Goal: Task Accomplishment & Management: Complete application form

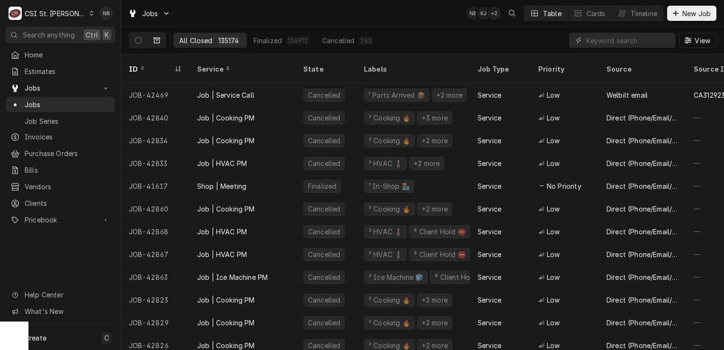
click at [55, 14] on div "CSI St. [PERSON_NAME]" at bounding box center [56, 14] width 62 height 10
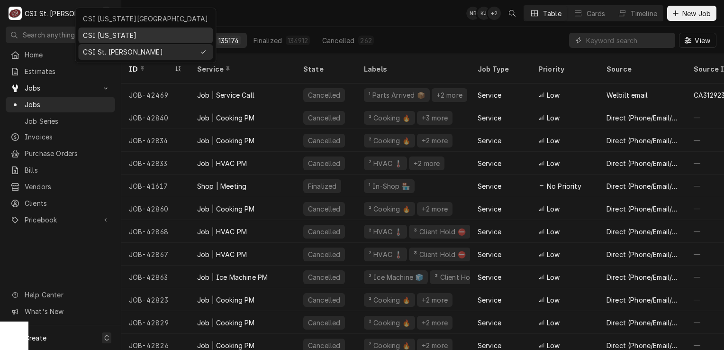
click at [118, 34] on div "CSI Kentucky" at bounding box center [145, 35] width 125 height 10
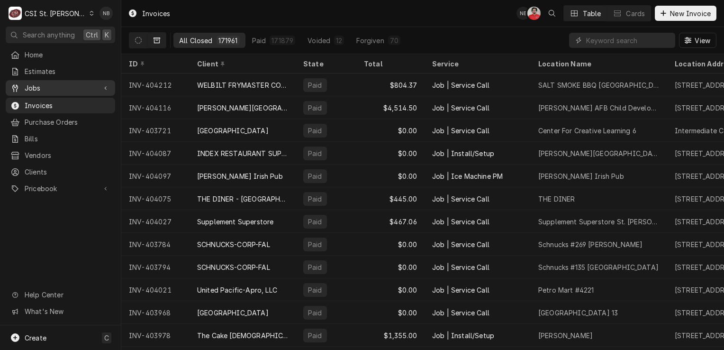
click at [57, 92] on link "Jobs" at bounding box center [60, 88] width 109 height 16
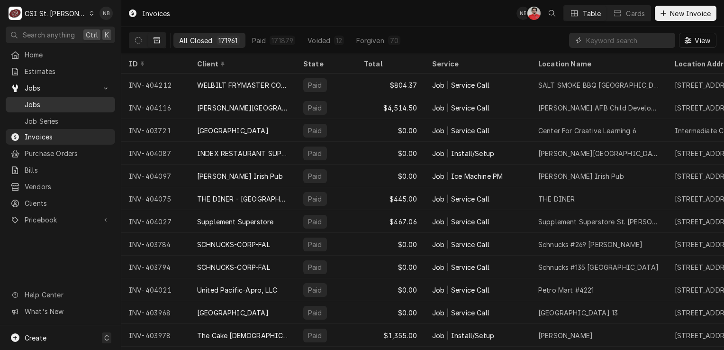
click at [58, 101] on span "Jobs" at bounding box center [68, 105] width 86 height 10
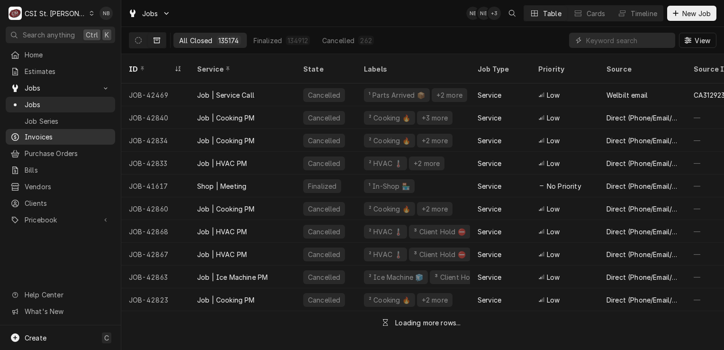
click at [54, 137] on span "Invoices" at bounding box center [68, 137] width 86 height 10
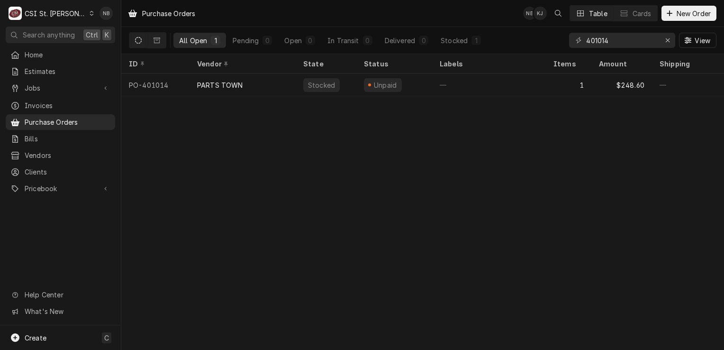
click at [56, 10] on div "CSI St. Louis" at bounding box center [56, 14] width 62 height 10
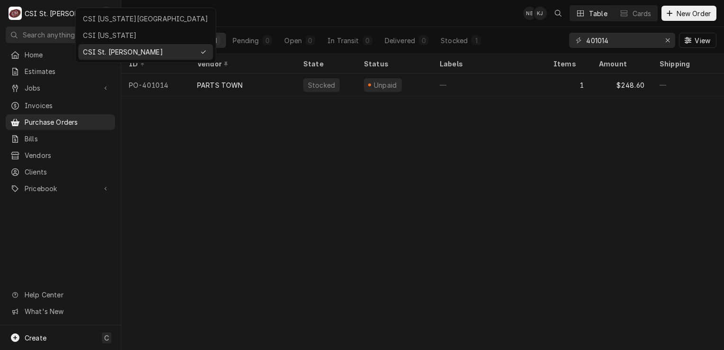
click at [109, 23] on div "CSI [US_STATE][GEOGRAPHIC_DATA]" at bounding box center [145, 19] width 131 height 12
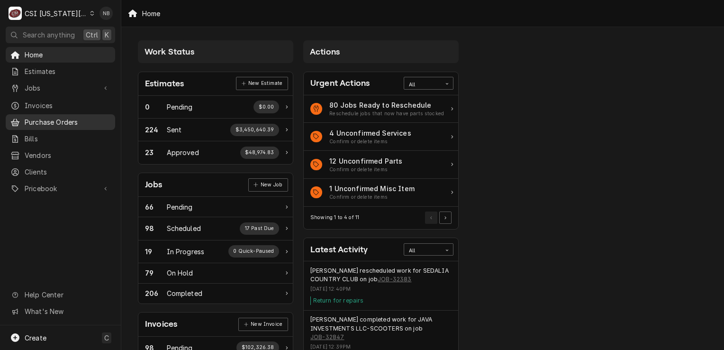
click at [107, 122] on span "Purchase Orders" at bounding box center [68, 122] width 86 height 10
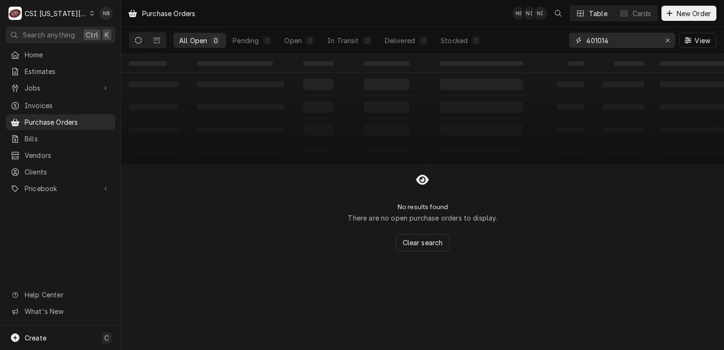
click at [666, 39] on icon "Erase input" at bounding box center [667, 40] width 5 height 7
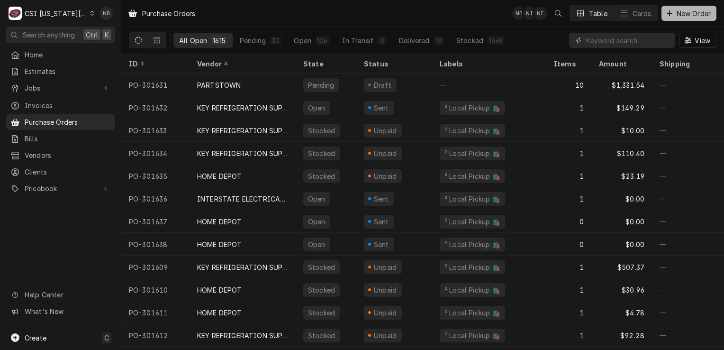
click at [687, 10] on span "New Order" at bounding box center [694, 14] width 38 height 10
click at [702, 16] on span "New Order" at bounding box center [694, 14] width 38 height 10
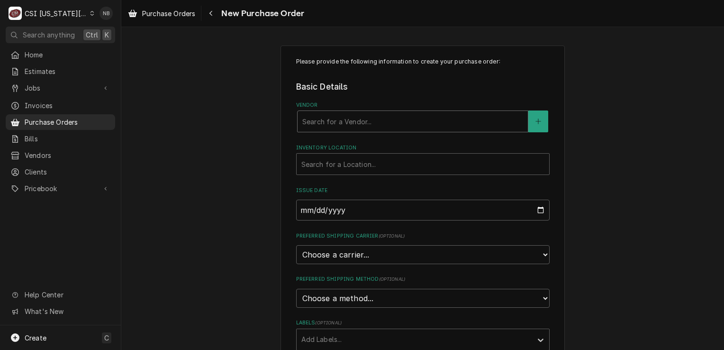
click at [351, 120] on div "Vendor" at bounding box center [412, 121] width 221 height 17
type input "Home Depot"
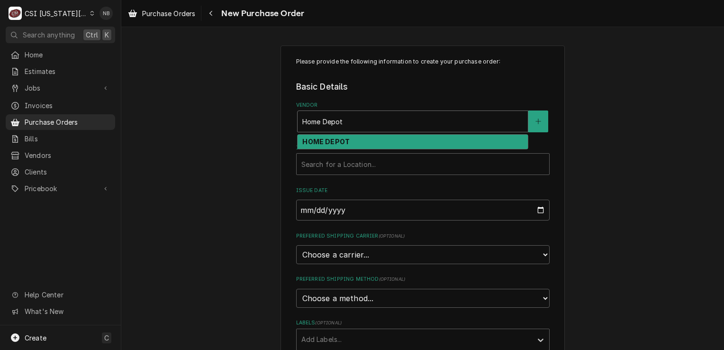
click at [352, 137] on div "HOME DEPOT" at bounding box center [413, 142] width 230 height 15
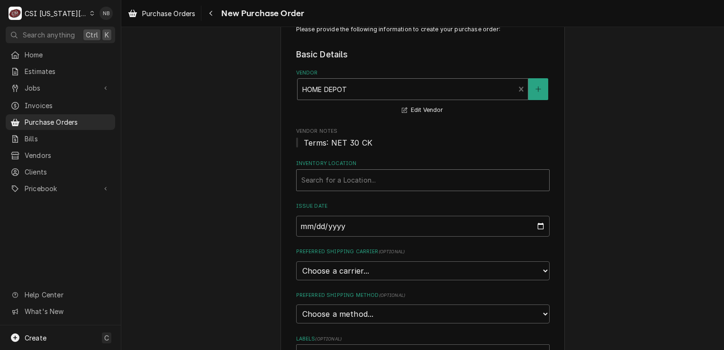
scroll to position [47, 0]
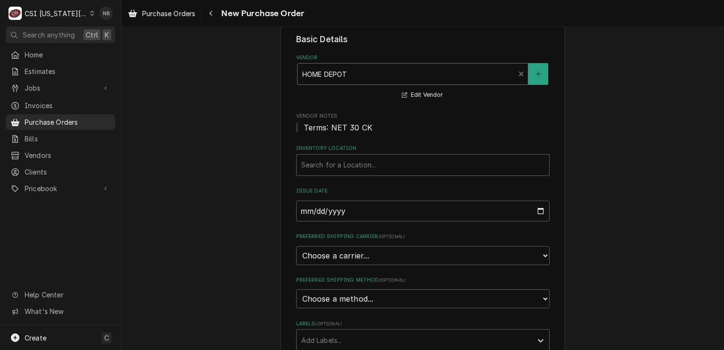
click at [353, 148] on label "Inventory Location" at bounding box center [423, 149] width 254 height 8
click at [355, 162] on div "Inventory Location" at bounding box center [422, 164] width 243 height 17
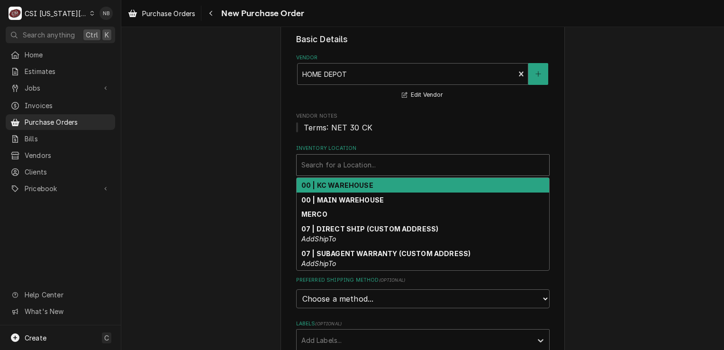
click at [374, 187] on div "00 | KC WAREHOUSE" at bounding box center [423, 185] width 253 height 15
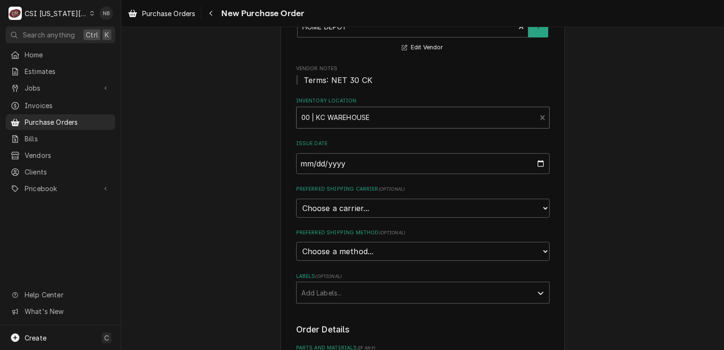
scroll to position [142, 0]
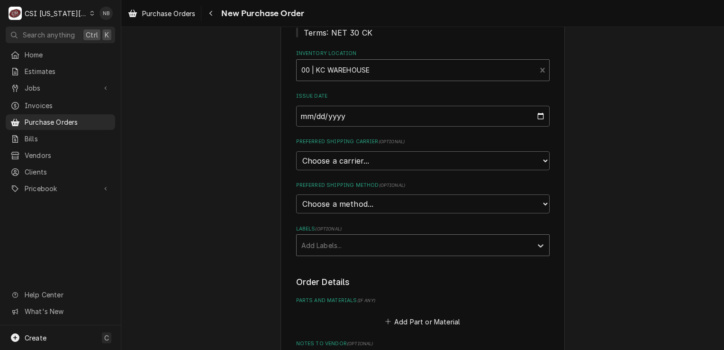
click at [374, 241] on div "Labels" at bounding box center [414, 245] width 226 height 17
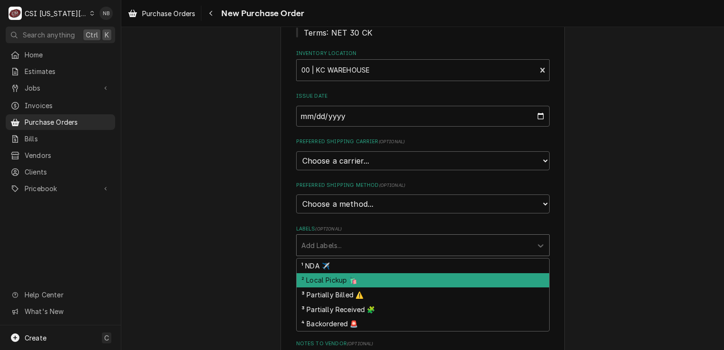
drag, startPoint x: 364, startPoint y: 274, endPoint x: 343, endPoint y: 258, distance: 26.6
click at [364, 274] on div "² Local Pickup 🛍️" at bounding box center [423, 280] width 253 height 15
type textarea "x"
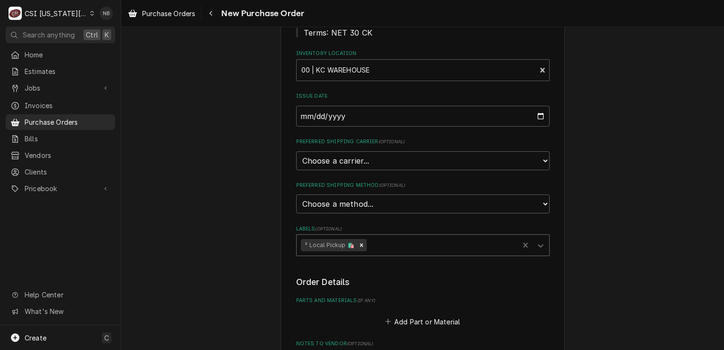
click at [239, 224] on div "Please provide the following information to create your purchase order: Basic D…" at bounding box center [422, 233] width 603 height 676
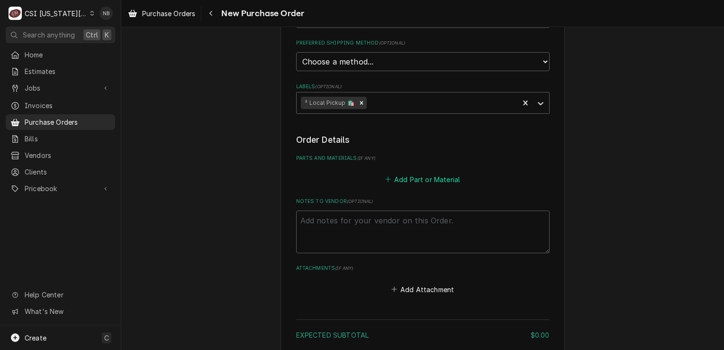
click at [424, 181] on button "Add Part or Material" at bounding box center [422, 179] width 78 height 13
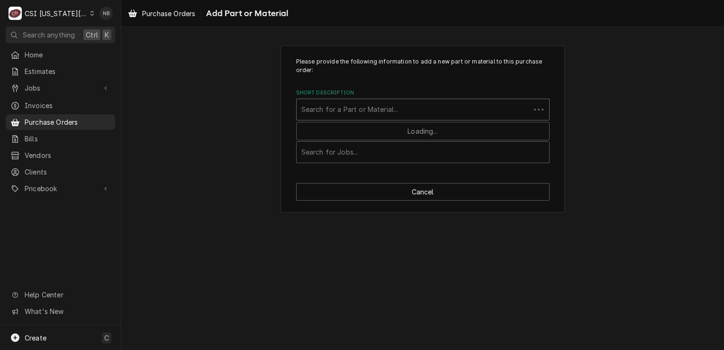
click at [397, 109] on div "Short Description" at bounding box center [413, 109] width 224 height 17
type input "misc. service"
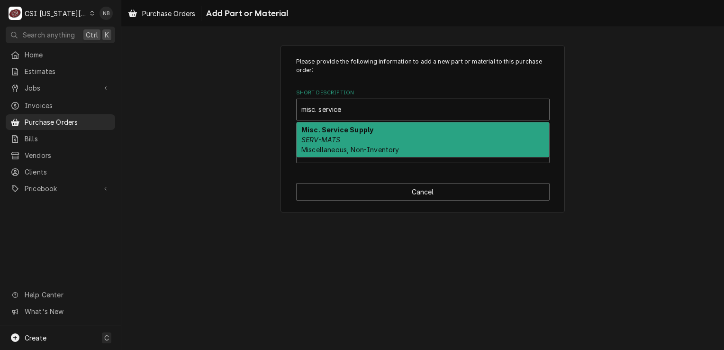
click at [404, 136] on div "Misc. Service Supply SERV-MATS Miscellaneous, Non-Inventory" at bounding box center [423, 139] width 253 height 35
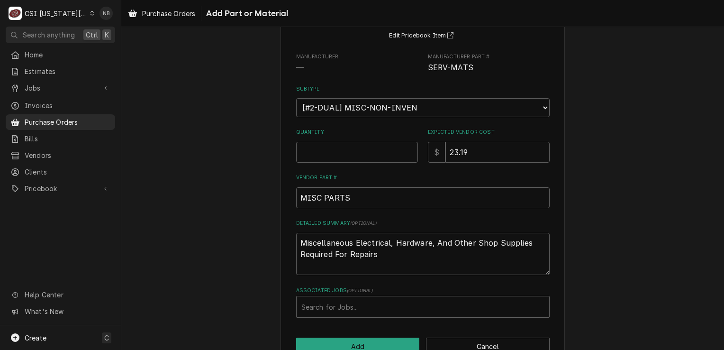
scroll to position [118, 0]
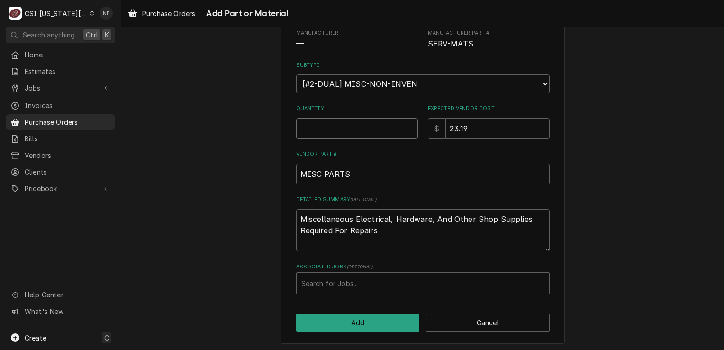
click at [350, 127] on input "Quantity" at bounding box center [357, 128] width 122 height 21
type textarea "x"
type input "1"
type textarea "x"
type input "0"
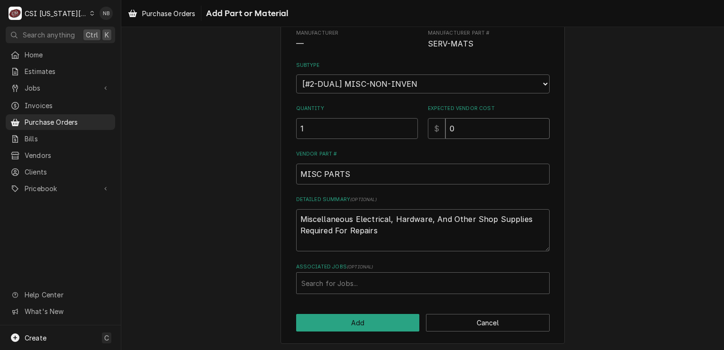
type textarea "x"
type input "0.0"
type textarea "x"
type input "0.00"
click at [376, 280] on div "Associated Jobs" at bounding box center [422, 282] width 243 height 17
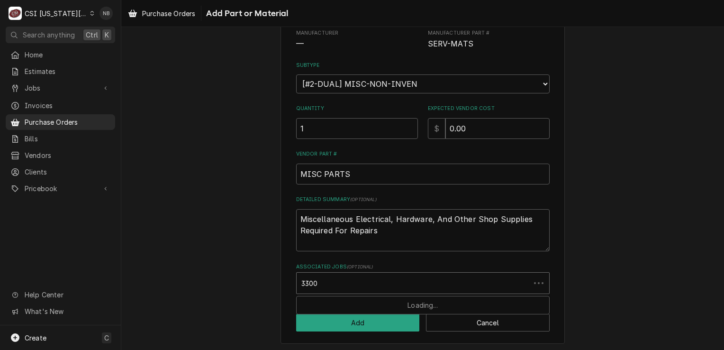
type input "33002"
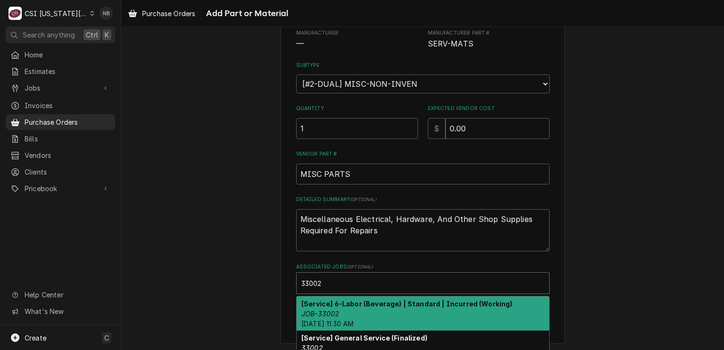
click at [365, 306] on div "[Service] 6-Labor (Beverage) | Standard | Incurred (Working) JOB-33002 Fri, Sep…" at bounding box center [423, 313] width 253 height 35
type textarea "x"
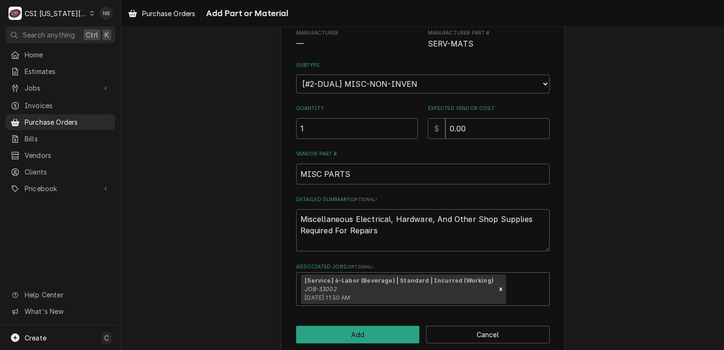
click at [227, 287] on div "Please provide the following information to add a new part or material to this …" at bounding box center [422, 140] width 603 height 445
click at [366, 331] on button "Add" at bounding box center [358, 335] width 124 height 18
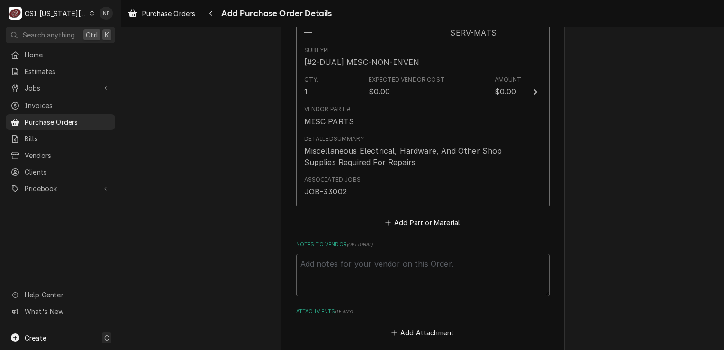
scroll to position [593, 0]
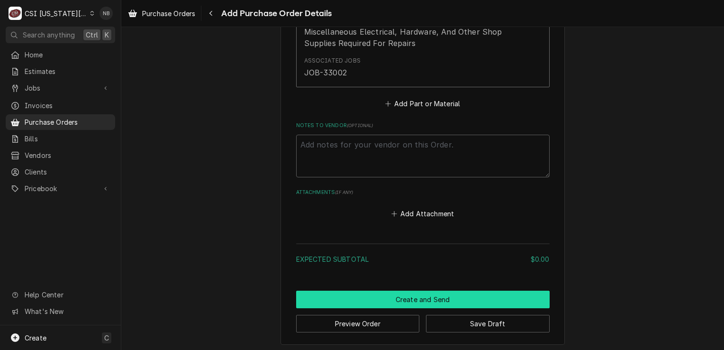
click at [410, 295] on button "Create and Send" at bounding box center [423, 300] width 254 height 18
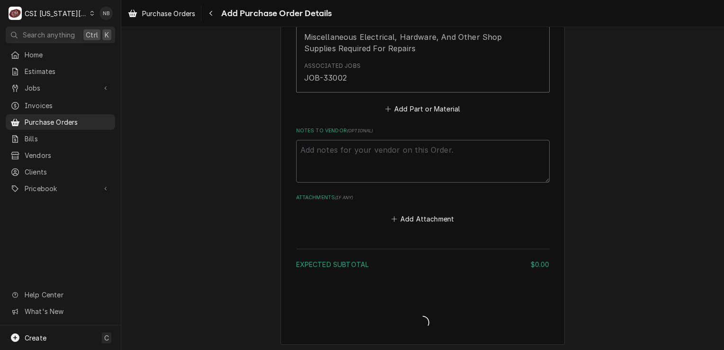
type textarea "x"
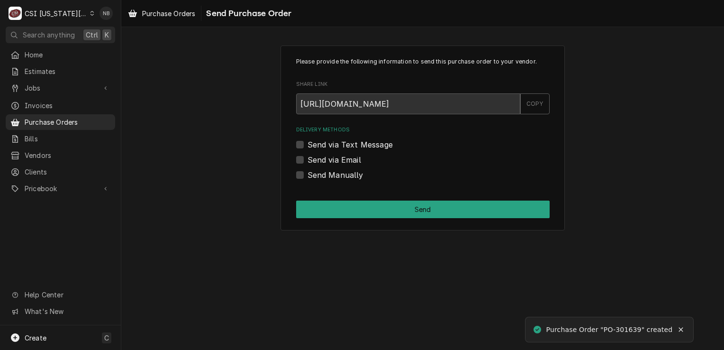
click at [308, 175] on label "Send Manually" at bounding box center [336, 174] width 56 height 11
click at [308, 175] on input "Send Manually" at bounding box center [435, 179] width 254 height 21
checkbox input "true"
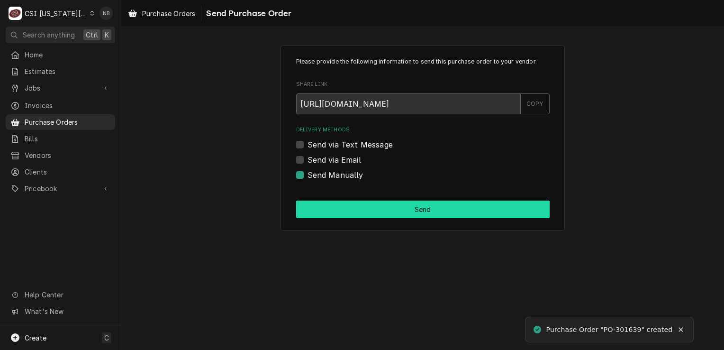
click at [333, 209] on button "Send" at bounding box center [423, 209] width 254 height 18
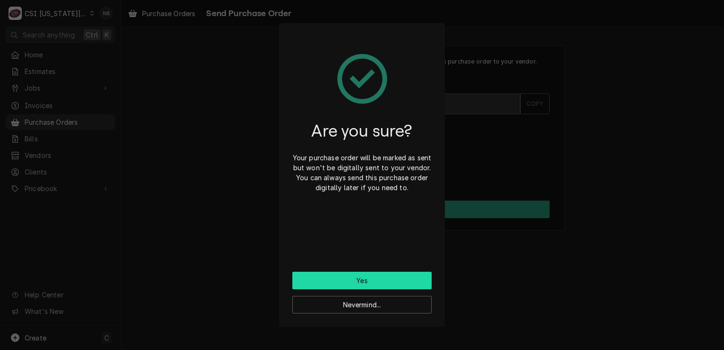
click at [344, 274] on button "Yes" at bounding box center [361, 281] width 139 height 18
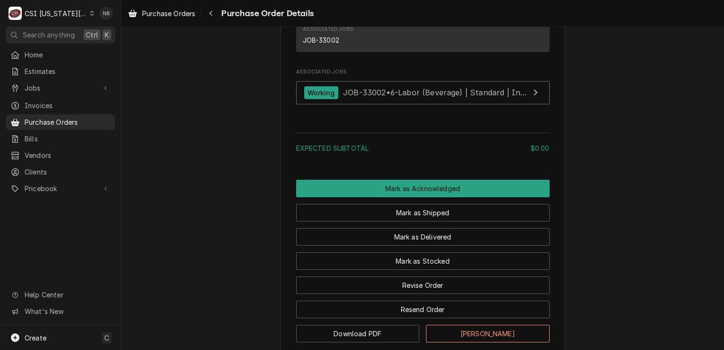
scroll to position [815, 0]
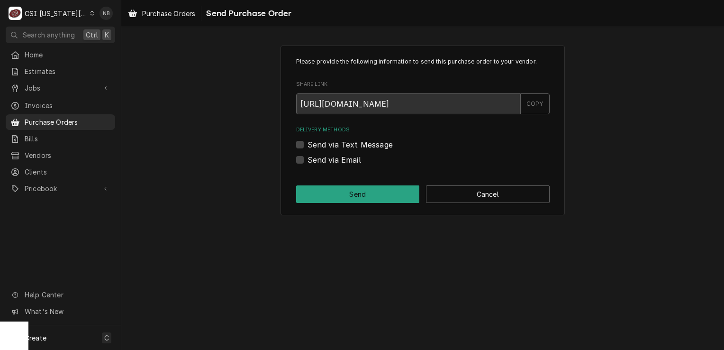
click at [53, 12] on div "CSI [US_STATE][GEOGRAPHIC_DATA]" at bounding box center [56, 14] width 63 height 10
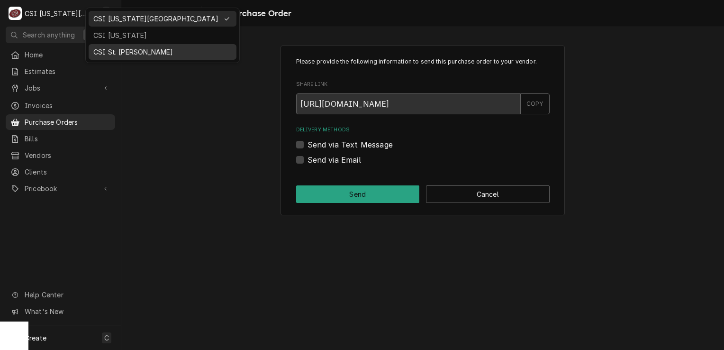
click at [110, 46] on div "CSI St. [PERSON_NAME]" at bounding box center [163, 52] width 144 height 12
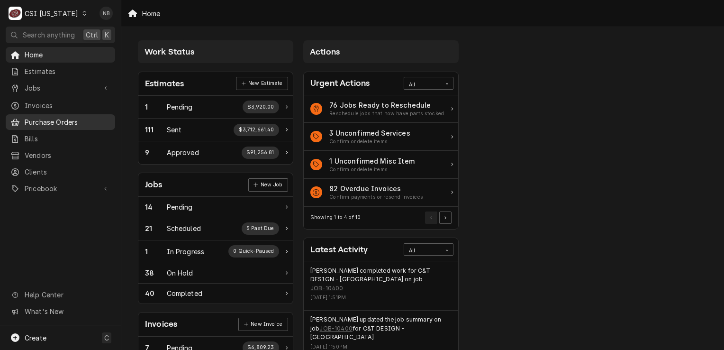
click at [70, 118] on span "Purchase Orders" at bounding box center [68, 122] width 86 height 10
